Goal: Task Accomplishment & Management: Use online tool/utility

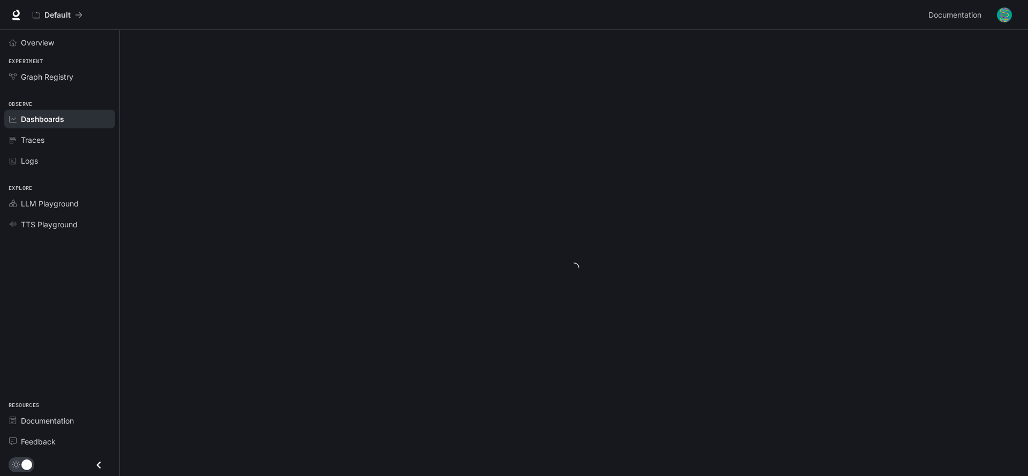
click at [73, 119] on div "Dashboards" at bounding box center [65, 118] width 89 height 11
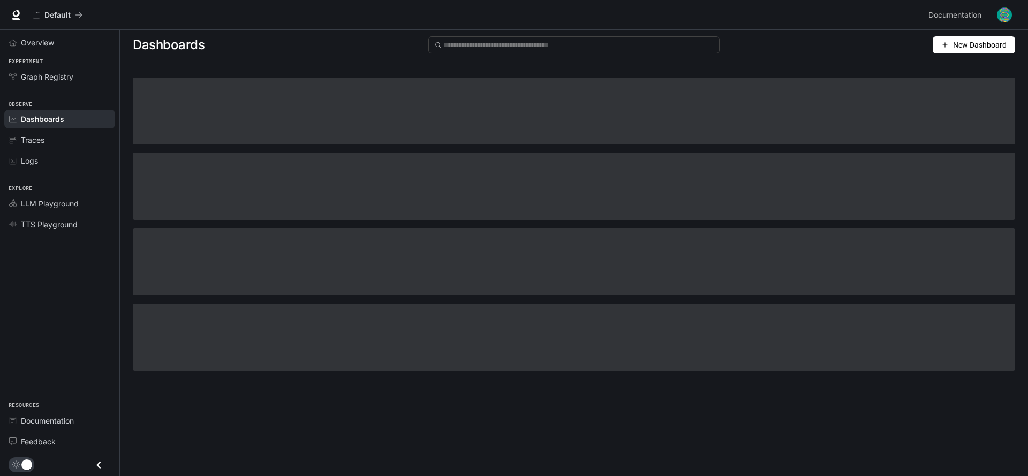
click at [981, 50] on span "New Dashboard" at bounding box center [980, 45] width 54 height 12
click at [973, 69] on div "Create dashboard" at bounding box center [961, 68] width 89 height 12
click at [49, 83] on link "Graph Registry" at bounding box center [59, 76] width 111 height 19
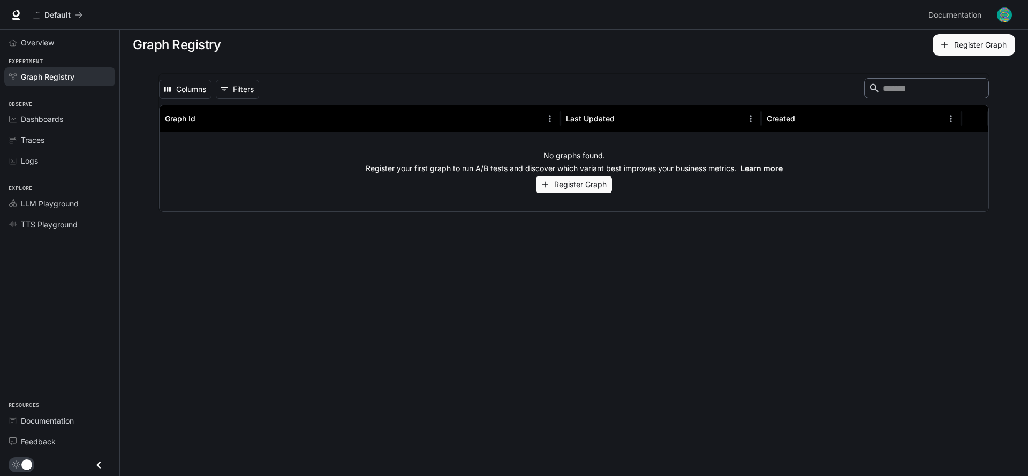
click at [965, 50] on button "Register Graph" at bounding box center [973, 44] width 82 height 21
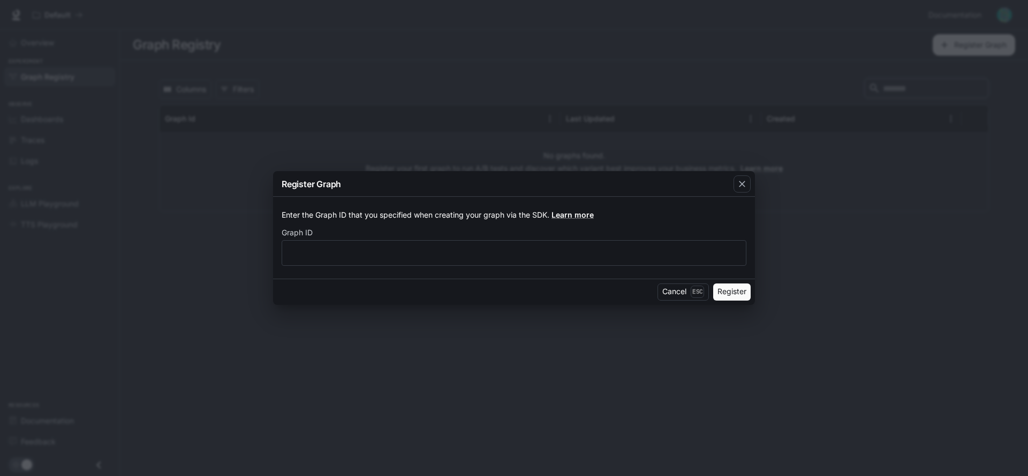
click at [753, 292] on div "Cancel Esc Register" at bounding box center [514, 292] width 482 height 26
click at [747, 295] on button "Register" at bounding box center [731, 292] width 37 height 17
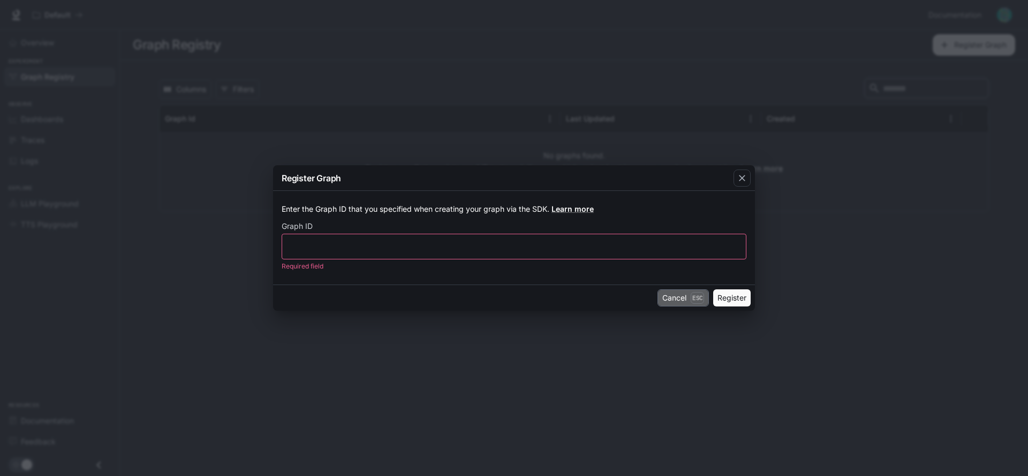
drag, startPoint x: 706, startPoint y: 298, endPoint x: 697, endPoint y: 299, distance: 8.6
click at [701, 299] on button "Cancel Esc" at bounding box center [682, 298] width 51 height 17
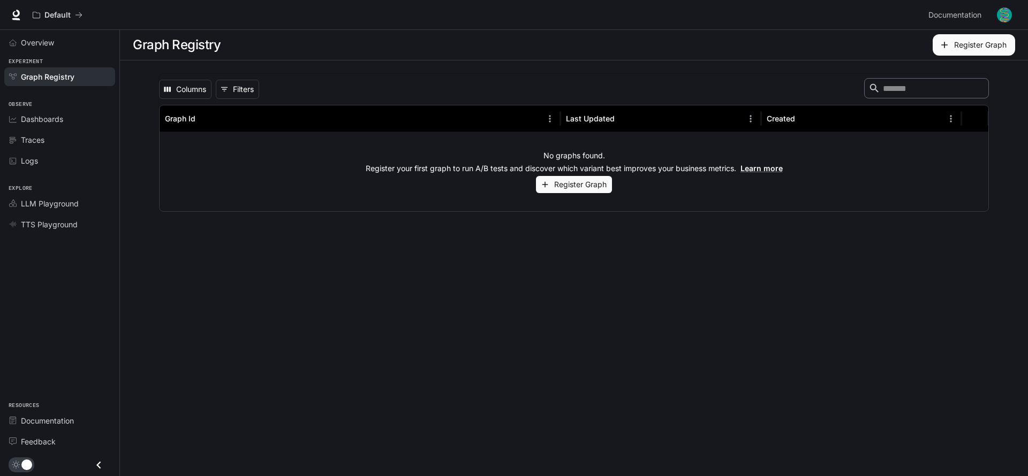
drag, startPoint x: 361, startPoint y: 173, endPoint x: 346, endPoint y: 168, distance: 15.4
click at [360, 173] on div "No graphs found. Register your first graph to run A/B tests and discover which …" at bounding box center [574, 171] width 829 height 79
click at [278, 151] on div "No graphs found. Register your first graph to run A/B tests and discover which …" at bounding box center [574, 171] width 829 height 79
